Goal: Information Seeking & Learning: Understand process/instructions

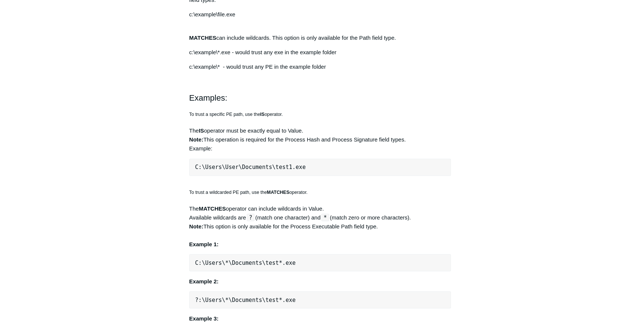
scroll to position [540, 0]
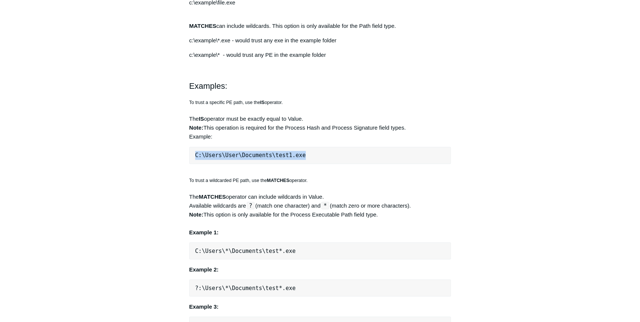
drag, startPoint x: 315, startPoint y: 146, endPoint x: 337, endPoint y: 150, distance: 22.6
click at [337, 150] on pre "C:\Users\User\Documents\test1.exe" at bounding box center [320, 155] width 262 height 17
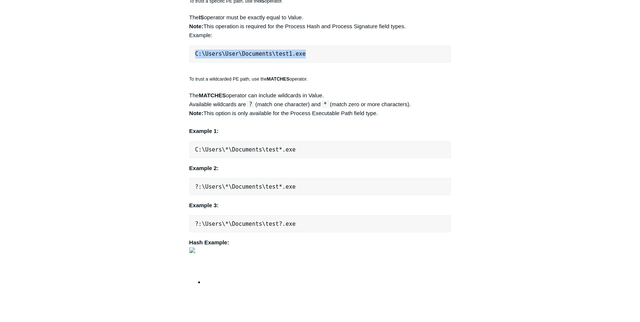
scroll to position [578, 0]
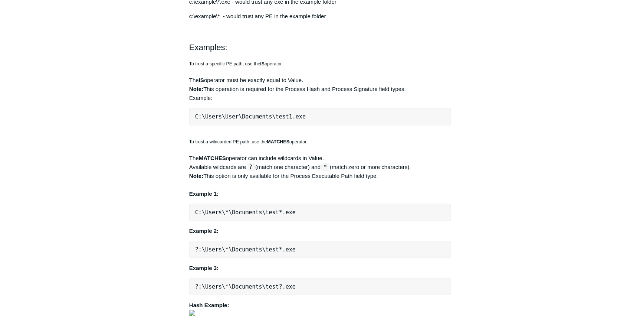
click at [137, 125] on aside "Articles in this section Devices Reporting Unhealthy EDR States EDR & NGAV Unhe…" at bounding box center [141, 68] width 73 height 1159
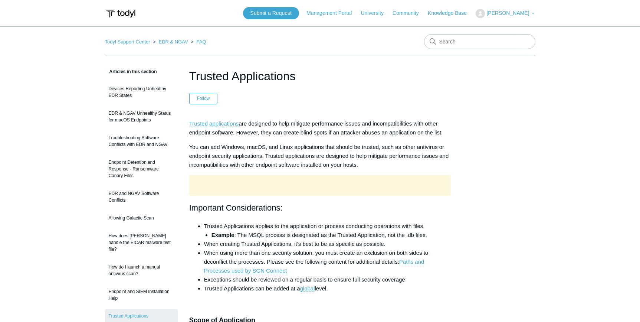
scroll to position [578, 0]
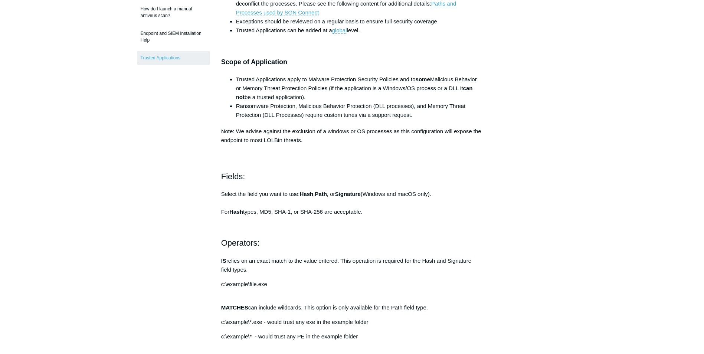
scroll to position [260, 0]
